Goal: Communication & Community: Answer question/provide support

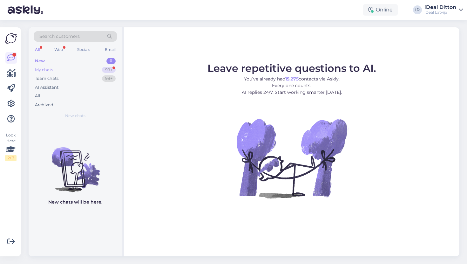
click at [43, 71] on div "My chats" at bounding box center [44, 70] width 18 height 6
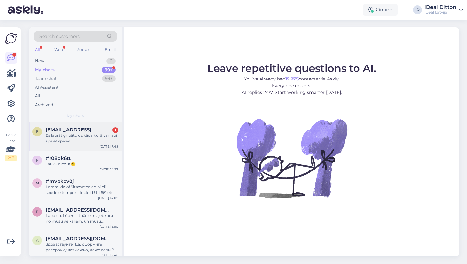
click at [80, 142] on div "Es labrāt gribātu uz kāda kurā var labi spēlēt spēles" at bounding box center [82, 137] width 72 height 11
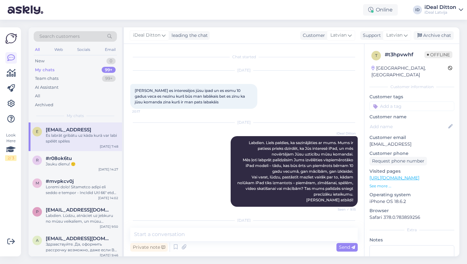
scroll to position [32, 0]
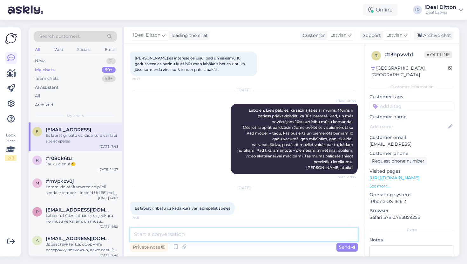
click at [148, 234] on textarea at bounding box center [243, 233] width 227 height 13
paste textarea "Labdien! Paldies par [PERSON_NAME] atbildi – ļoti priecājamies dzirdēt, ka Jūs …"
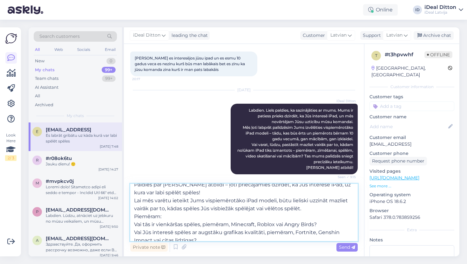
scroll to position [17, 0]
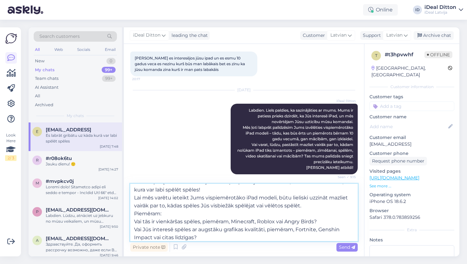
click at [135, 220] on textarea "Labdien! Paldies par [PERSON_NAME] atbildi – ļoti priecājamies dzirdēt, ka Jūs …" at bounding box center [243, 212] width 227 height 57
click at [135, 229] on textarea "Labdien! Paldies par [PERSON_NAME] atbildi – ļoti priecājamies dzirdēt, ka Jūs …" at bounding box center [243, 212] width 227 height 57
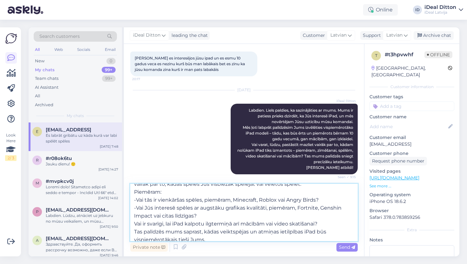
scroll to position [44, 0]
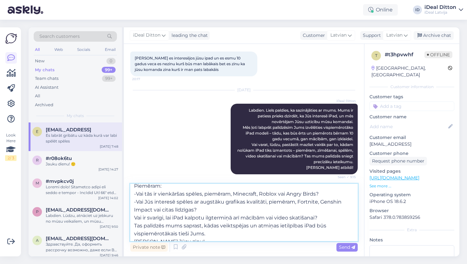
click at [135, 216] on textarea "Labdien! Paldies par [PERSON_NAME] atbildi – ļoti priecājamies dzirdēt, ka Jūs …" at bounding box center [243, 212] width 227 height 57
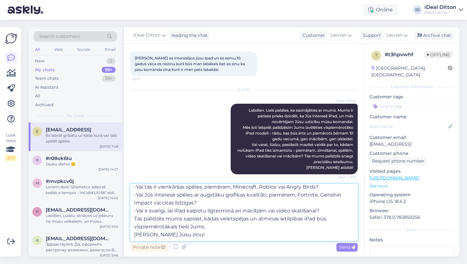
scroll to position [51, 0]
click at [135, 235] on textarea "Labdien! Paldies par [PERSON_NAME] atbildi – ļoti priecājamies dzirdēt, ka Jūs …" at bounding box center [243, 212] width 227 height 57
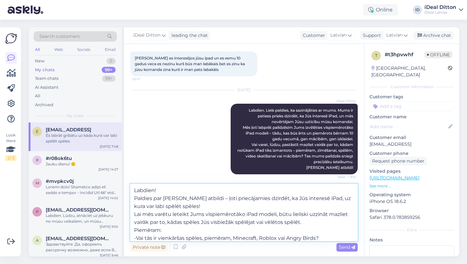
scroll to position [0, 0]
click at [135, 214] on textarea "Labdien! Paldies par [PERSON_NAME] atbildi – ļoti priecājamies dzirdēt, ka Jūs …" at bounding box center [243, 212] width 227 height 57
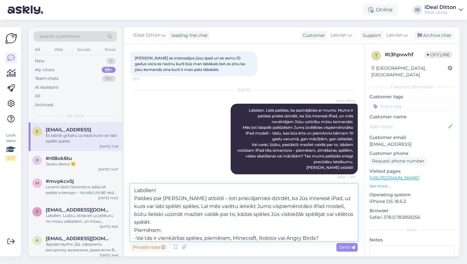
click at [156, 189] on textarea "Labdien! Paldies par [PERSON_NAME] atbildi – ļoti priecājamies dzirdēt, ka Jūs …" at bounding box center [243, 212] width 227 height 57
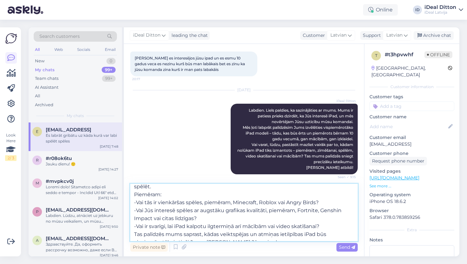
scroll to position [35, 0]
click at [257, 234] on textarea "Labdien. Paldies par [PERSON_NAME] atbildi – ļoti priecājamies dzirdēt, ka Jūs …" at bounding box center [243, 212] width 227 height 57
type textarea "Labdien. Paldies par [PERSON_NAME] atbildi – ļoti priecājamies dzirdēt, ka Jūs …"
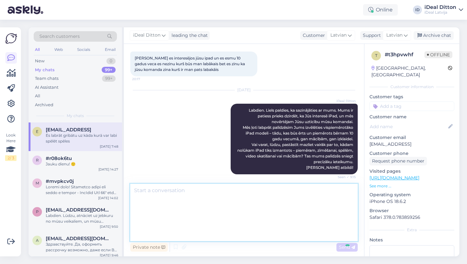
scroll to position [0, 0]
